Goal: Find specific page/section: Find specific page/section

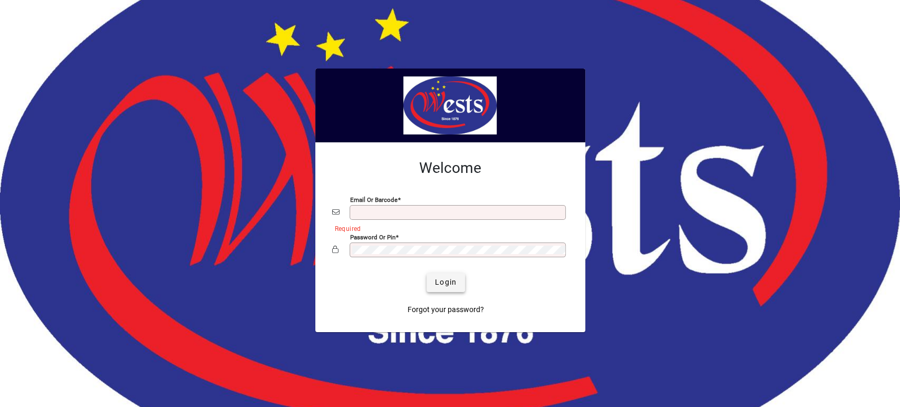
type input "**********"
click at [434, 284] on span "submit" at bounding box center [445, 282] width 38 height 25
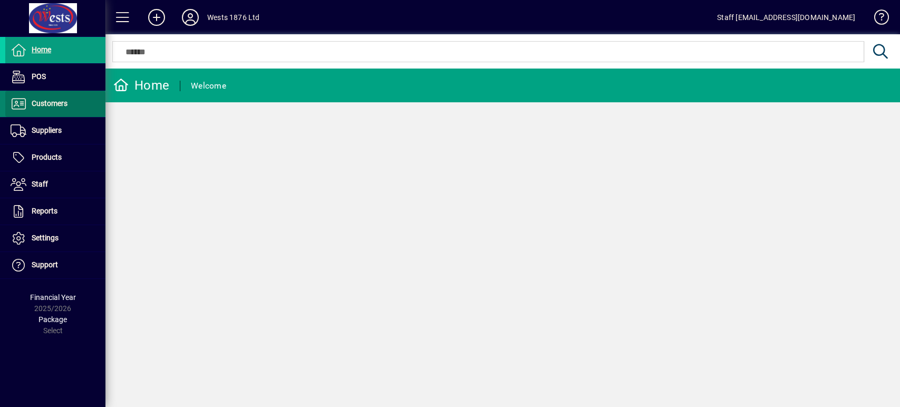
click at [62, 102] on span "Customers" at bounding box center [50, 103] width 36 height 8
